Goal: Information Seeking & Learning: Learn about a topic

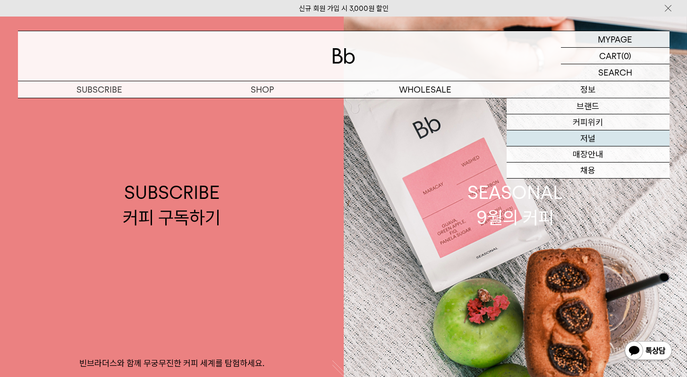
click at [580, 137] on link "저널" at bounding box center [587, 138] width 163 height 16
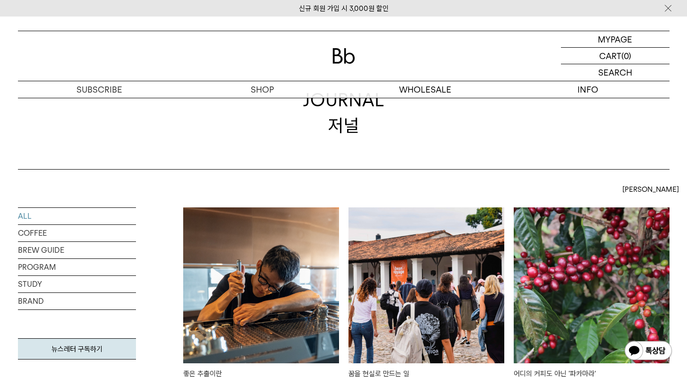
scroll to position [198, 0]
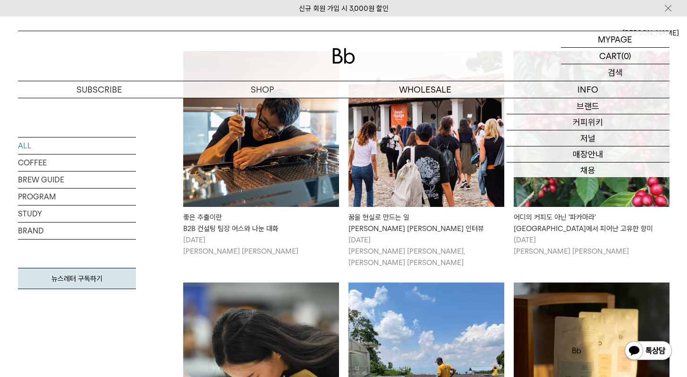
click at [614, 73] on p "검색" at bounding box center [614, 72] width 15 height 17
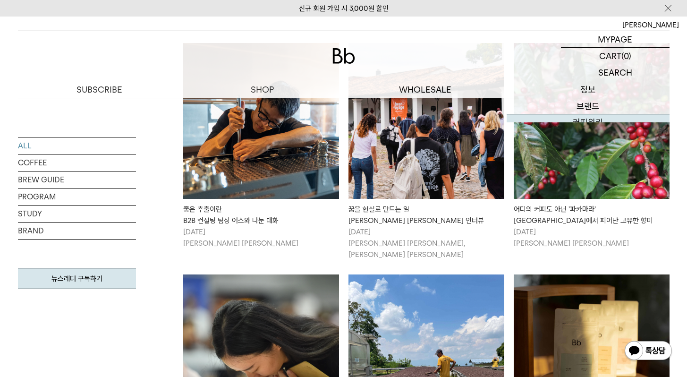
scroll to position [218, 0]
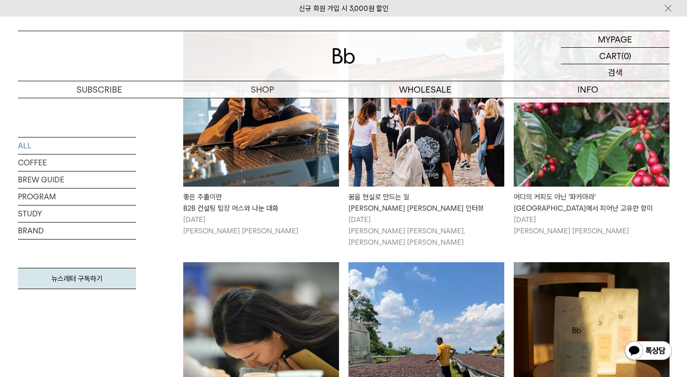
click at [610, 75] on p "검색" at bounding box center [614, 72] width 15 height 17
click at [610, 75] on input "text" at bounding box center [615, 72] width 109 height 17
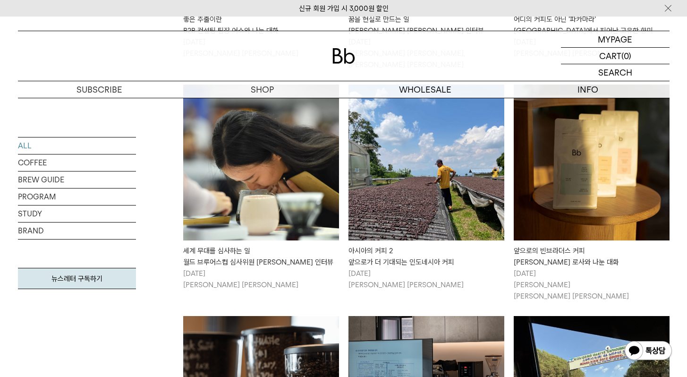
scroll to position [342, 0]
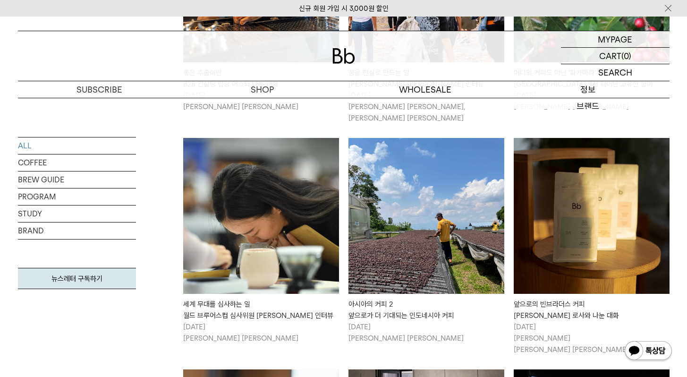
click at [0, 0] on p "검색" at bounding box center [0, 0] width 0 height 0
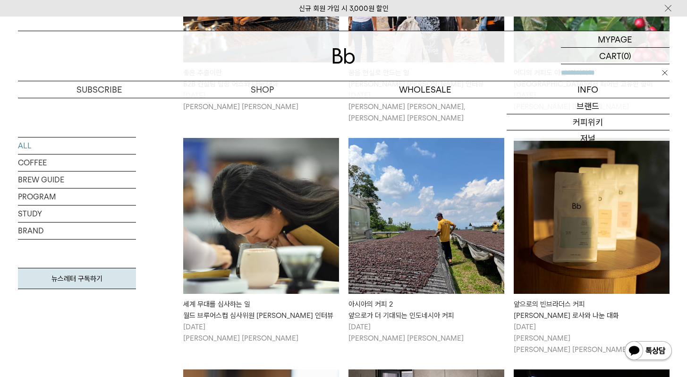
click at [616, 76] on input "text" at bounding box center [615, 72] width 109 height 17
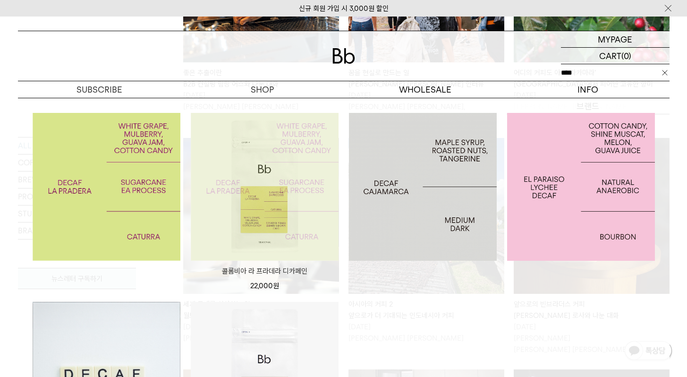
type input "****"
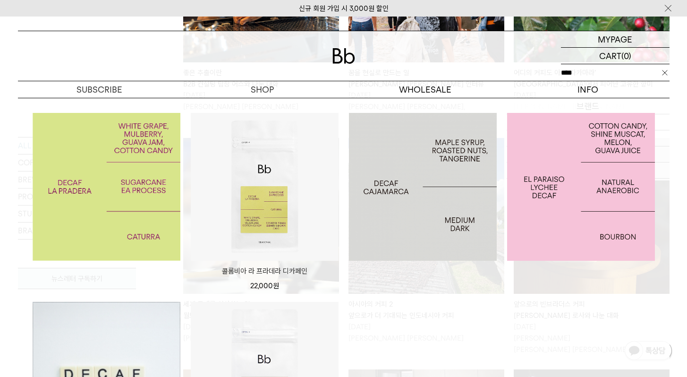
click at [132, 330] on img at bounding box center [107, 376] width 148 height 148
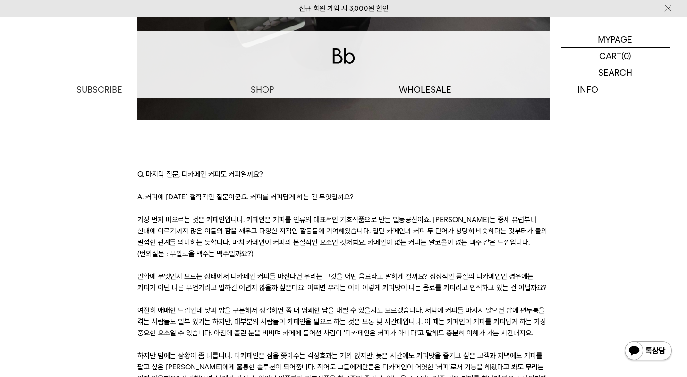
scroll to position [1898, 0]
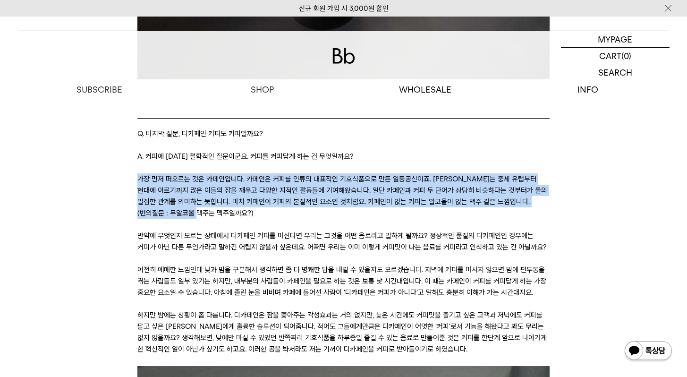
drag, startPoint x: 137, startPoint y: 168, endPoint x: 330, endPoint y: 205, distance: 196.6
click at [330, 205] on p "가장 먼저 떠오르는 것은 카페인입니다. 카페인은 커피를 인류의 대표적인 기호식품으로 만든 일등공신이죠. [PERSON_NAME]는 중세 유럽부…" at bounding box center [343, 195] width 412 height 45
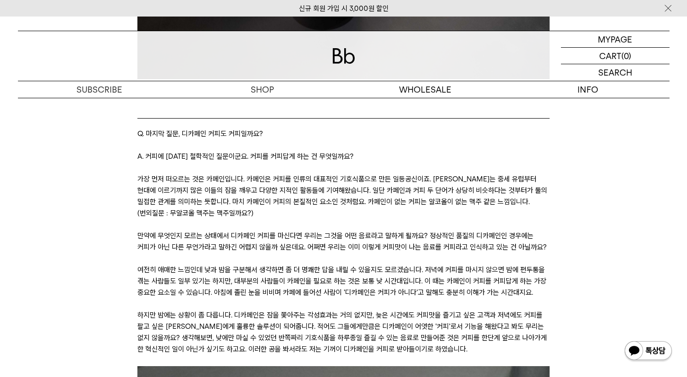
click at [493, 196] on p "가장 먼저 떠오르는 것은 카페인입니다. 카페인은 커피를 인류의 대표적인 기호식품으로 만든 일등공신이죠. [PERSON_NAME]는 중세 유럽부…" at bounding box center [343, 195] width 412 height 45
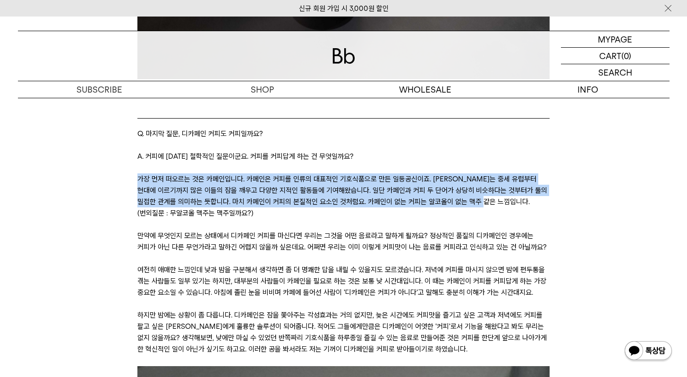
drag, startPoint x: 453, startPoint y: 187, endPoint x: 132, endPoint y: 167, distance: 321.5
copy p "가장 먼저 떠오르는 것은 카페인입니다. 카페인은 커피를 인류의 대표적인 기호식품으로 만든 일등공신이죠. [PERSON_NAME]는 중세 유럽부…"
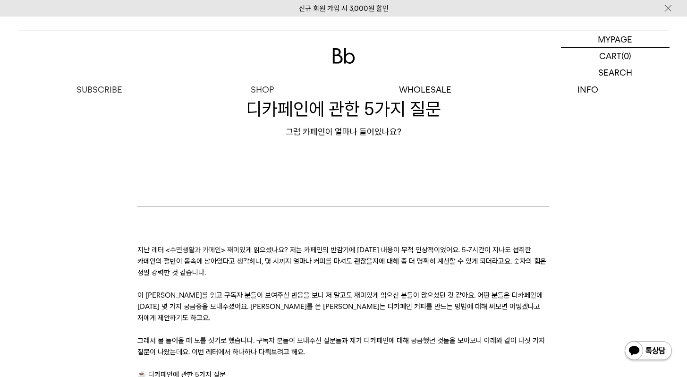
scroll to position [76, 0]
